Goal: Navigation & Orientation: Find specific page/section

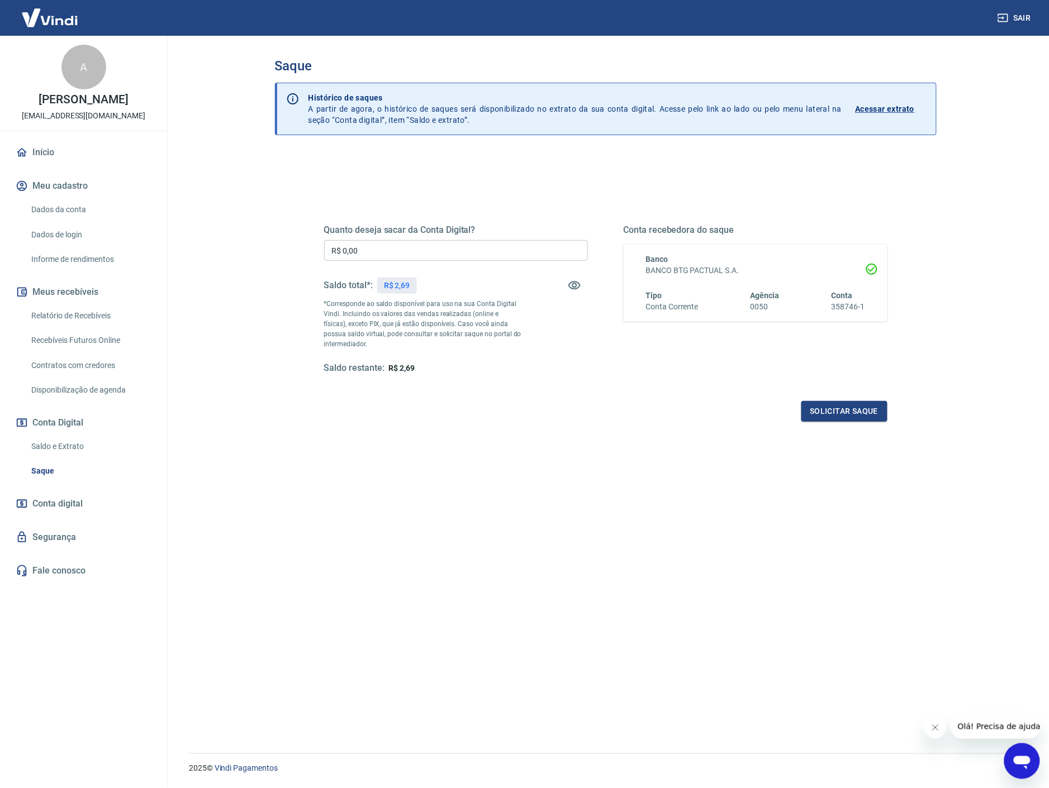
click at [458, 331] on p "*Corresponde ao saldo disponível para uso na sua Conta Digital Vindi. Incluindo…" at bounding box center [423, 324] width 198 height 50
drag, startPoint x: 539, startPoint y: 370, endPoint x: 537, endPoint y: 358, distance: 12.4
click at [539, 365] on div "Saldo restante: R$ 2,69" at bounding box center [456, 369] width 264 height 12
click at [360, 563] on div "Quanto deseja sacar da Conta Digital? R$ 0,00 ​ Saldo total*: R$ 2,69 *Correspo…" at bounding box center [605, 487] width 661 height 669
click at [53, 445] on link "Saldo e Extrato" at bounding box center [90, 446] width 127 height 23
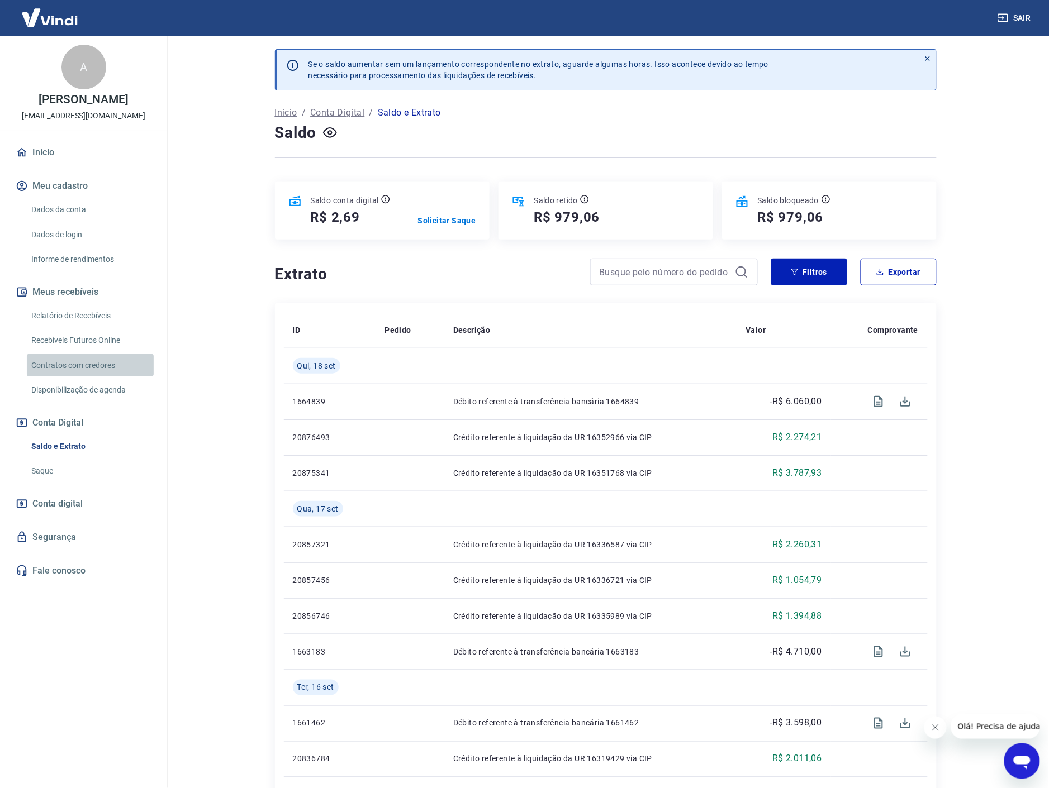
click at [80, 369] on link "Contratos com credores" at bounding box center [90, 365] width 127 height 23
